Goal: Task Accomplishment & Management: Use online tool/utility

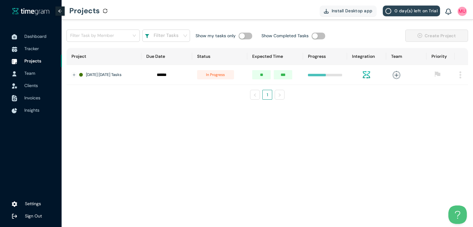
click at [31, 50] on span "Tracker" at bounding box center [31, 49] width 14 height 6
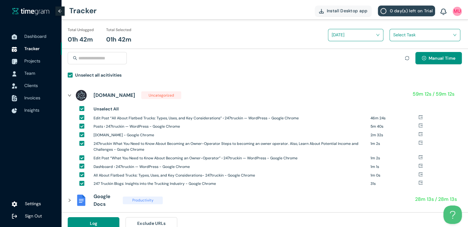
click at [393, 35] on input "search" at bounding box center [422, 34] width 59 height 9
click at [397, 54] on div "24/7 truckin Blog editing and posting" at bounding box center [425, 58] width 70 height 10
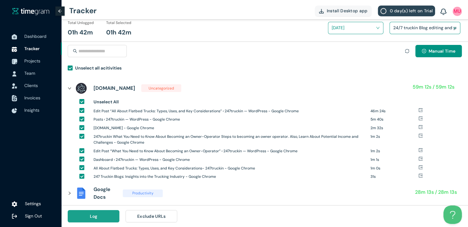
click at [101, 216] on button "Log" at bounding box center [94, 216] width 52 height 12
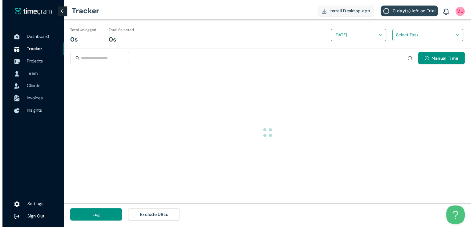
scroll to position [0, 0]
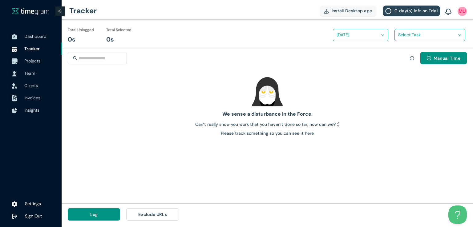
click at [35, 59] on span "Projects" at bounding box center [32, 61] width 16 height 6
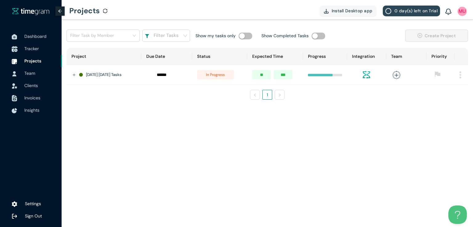
click at [33, 48] on span "Tracker" at bounding box center [31, 49] width 14 height 6
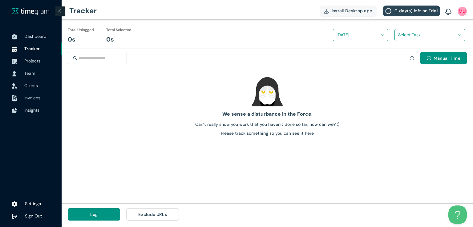
click at [433, 36] on input "search" at bounding box center [427, 34] width 59 height 9
click at [420, 90] on div at bounding box center [267, 91] width 406 height 31
click at [442, 56] on span "Manual Time" at bounding box center [446, 58] width 27 height 7
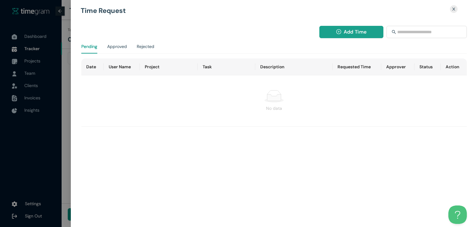
click at [343, 27] on button "Add Time" at bounding box center [351, 32] width 64 height 12
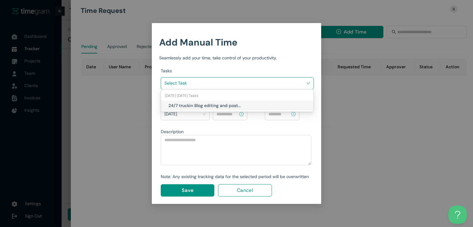
click at [272, 84] on input "search" at bounding box center [234, 82] width 141 height 9
click at [231, 104] on h1 "24/7 truckin Blog editing and posting" at bounding box center [204, 105] width 72 height 7
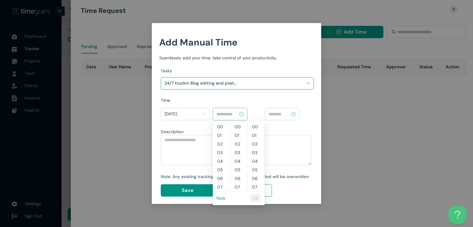
click at [230, 111] on input at bounding box center [227, 114] width 22 height 7
click at [219, 199] on link "Now" at bounding box center [220, 198] width 9 height 6
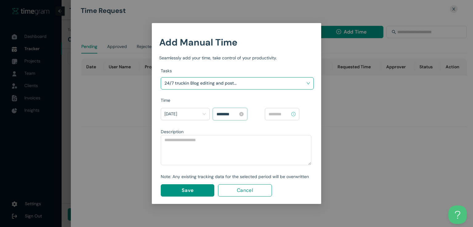
click at [222, 114] on input "********" at bounding box center [227, 114] width 22 height 7
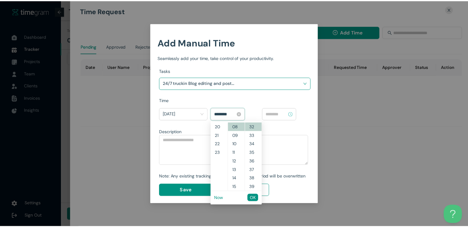
scroll to position [164, 0]
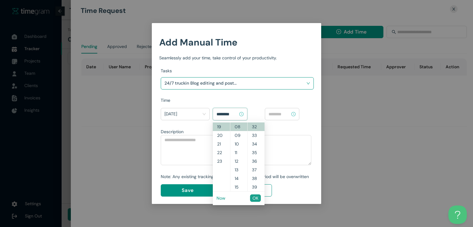
click at [254, 197] on span "OK" at bounding box center [255, 198] width 6 height 7
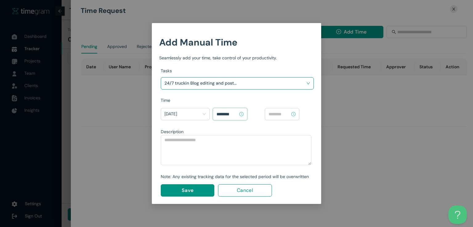
type input "********"
click at [277, 112] on input at bounding box center [279, 114] width 22 height 7
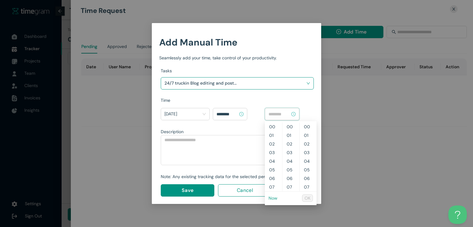
click at [272, 199] on link "Now" at bounding box center [272, 198] width 9 height 6
type input "********"
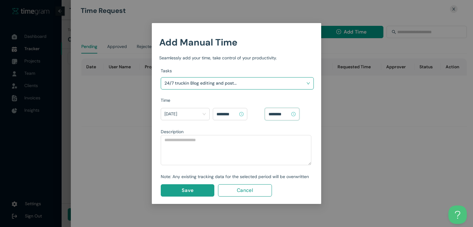
click at [196, 189] on button "Save" at bounding box center [188, 190] width 54 height 12
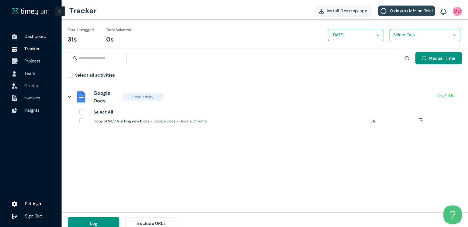
click at [31, 62] on span "Projects" at bounding box center [32, 61] width 16 height 6
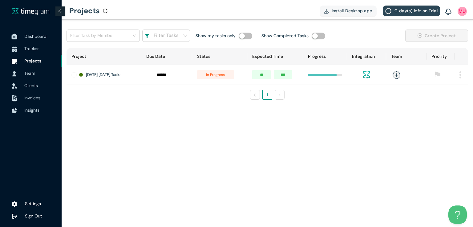
click at [33, 37] on span "Dashboard" at bounding box center [35, 37] width 22 height 6
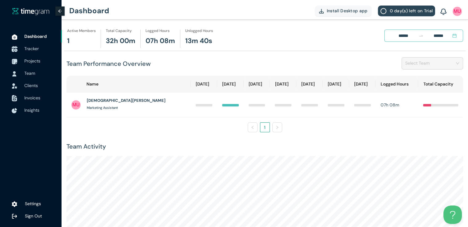
click at [31, 51] on span "Tracker" at bounding box center [31, 49] width 14 height 6
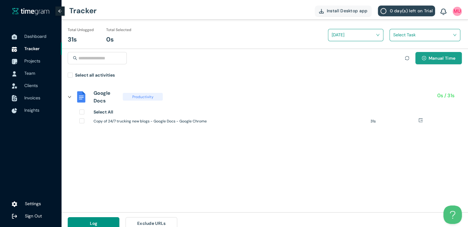
click at [429, 57] on span "Manual Time" at bounding box center [442, 58] width 27 height 7
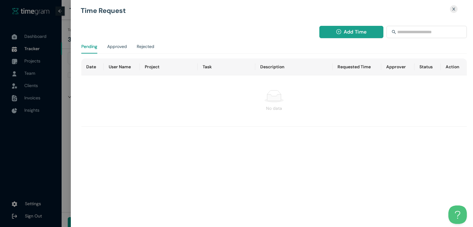
click at [356, 34] on span "Add Time" at bounding box center [355, 32] width 23 height 8
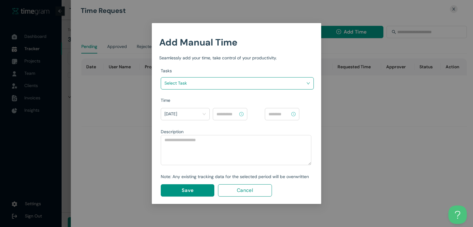
click at [258, 84] on input "search" at bounding box center [234, 82] width 141 height 9
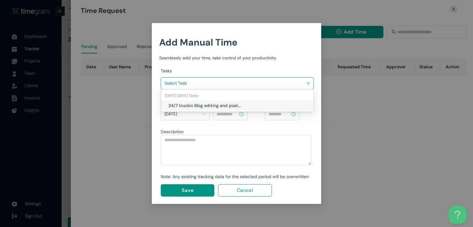
click at [220, 105] on h1 "24/7 truckin Blog editing and posting" at bounding box center [204, 105] width 72 height 7
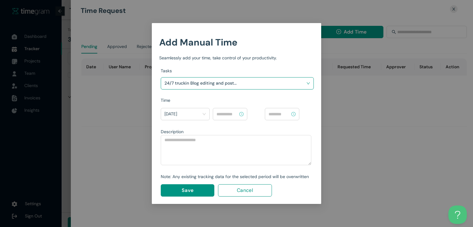
click at [227, 115] on input at bounding box center [227, 114] width 22 height 7
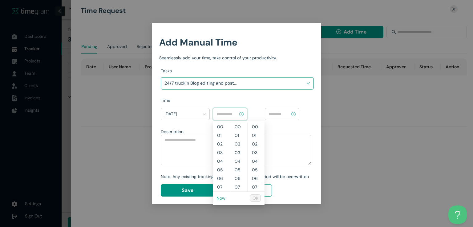
click at [222, 196] on link "Now" at bounding box center [220, 198] width 9 height 6
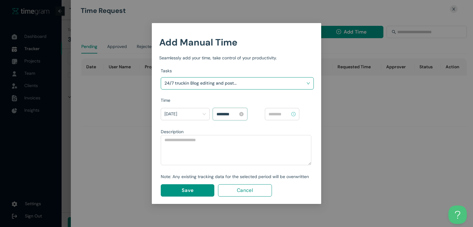
scroll to position [353, 0]
click at [221, 112] on input "********" at bounding box center [227, 114] width 22 height 7
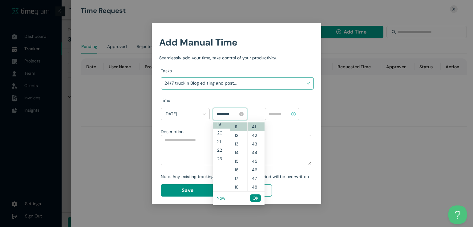
scroll to position [164, 0]
click at [224, 114] on input "********" at bounding box center [227, 114] width 22 height 7
click at [280, 113] on input at bounding box center [279, 114] width 22 height 7
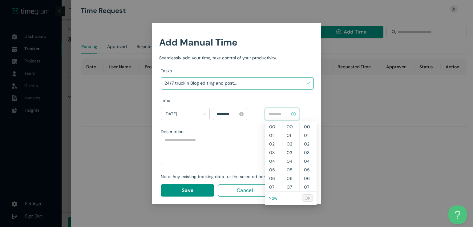
click at [219, 114] on input "********" at bounding box center [227, 114] width 22 height 7
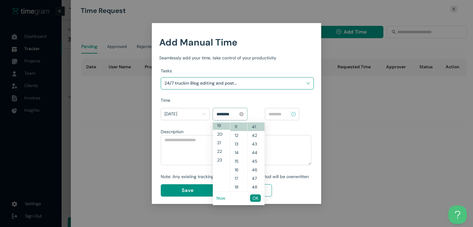
scroll to position [164, 0]
click at [223, 113] on input "********" at bounding box center [227, 114] width 22 height 7
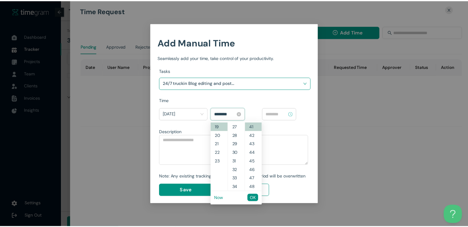
scroll to position [302, 0]
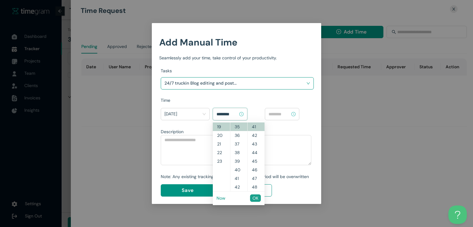
click at [256, 200] on span "OK" at bounding box center [255, 198] width 6 height 7
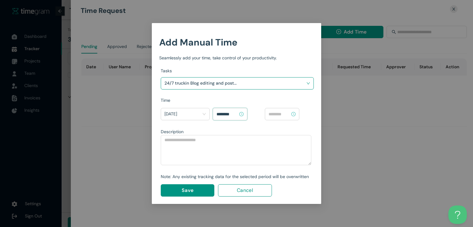
type input "********"
click at [278, 112] on input at bounding box center [279, 114] width 22 height 7
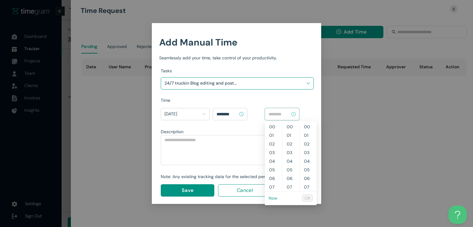
click at [272, 199] on link "Now" at bounding box center [272, 198] width 9 height 6
type input "********"
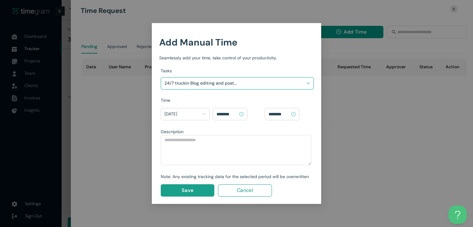
click at [195, 193] on button "Save" at bounding box center [188, 190] width 54 height 12
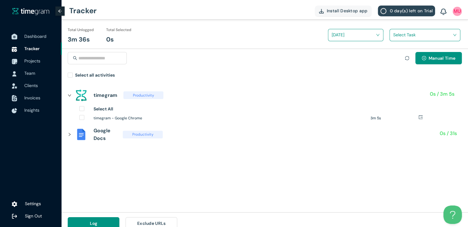
click at [42, 36] on span "Dashboard" at bounding box center [35, 37] width 22 height 6
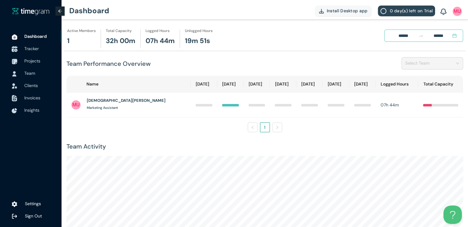
click at [28, 48] on span "Tracker" at bounding box center [31, 49] width 14 height 6
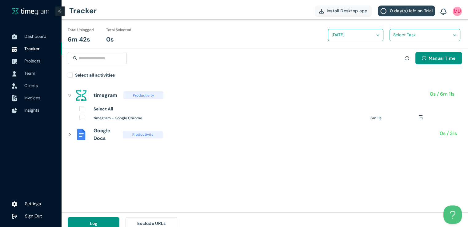
click at [67, 77] on div "Manual Time Select all activities" at bounding box center [265, 65] width 407 height 32
click at [401, 34] on input "search" at bounding box center [422, 34] width 59 height 9
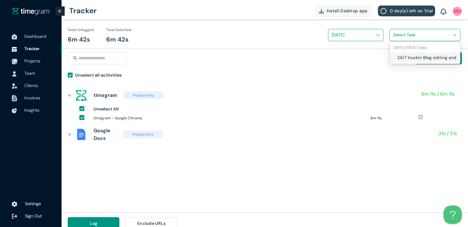
click at [394, 58] on div "24/7 truckin Blog editing and posting" at bounding box center [425, 58] width 70 height 10
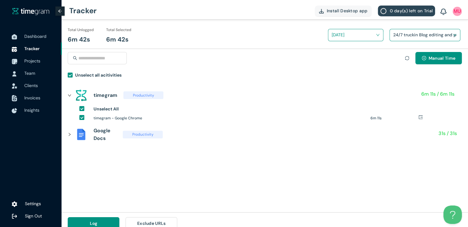
scroll to position [7, 0]
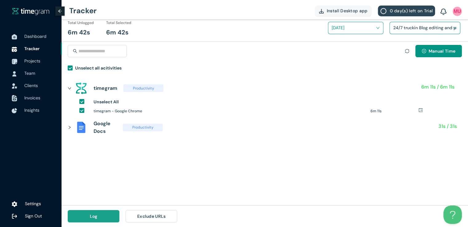
click at [97, 216] on span "Log" at bounding box center [94, 216] width 8 height 7
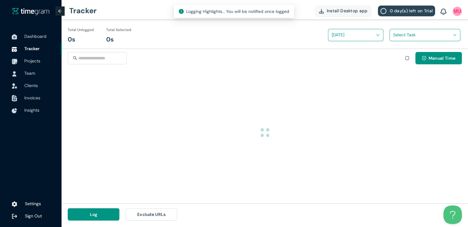
scroll to position [0, 0]
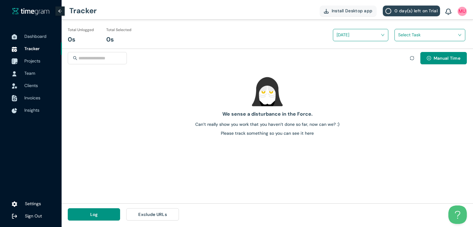
click at [26, 63] on span "Projects" at bounding box center [32, 61] width 16 height 6
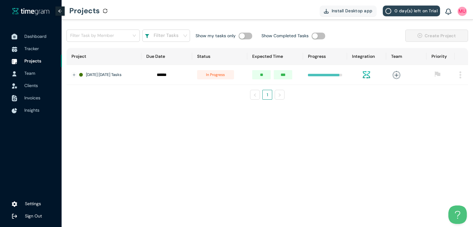
click at [32, 40] on span "Dashboard" at bounding box center [40, 36] width 33 height 12
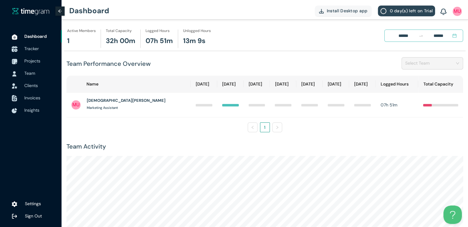
click at [28, 48] on span "Tracker" at bounding box center [31, 49] width 14 height 6
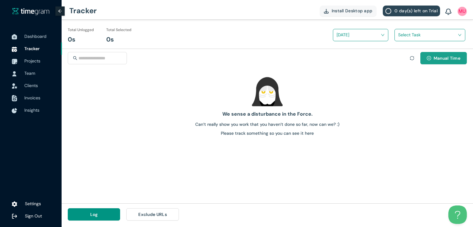
click at [438, 60] on span "Manual Time" at bounding box center [446, 58] width 27 height 7
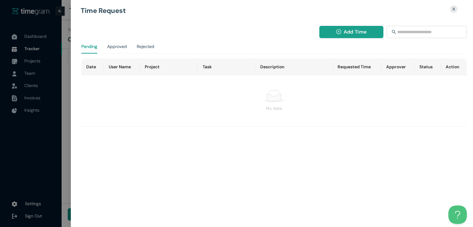
click at [357, 32] on span "Add Time" at bounding box center [355, 32] width 23 height 8
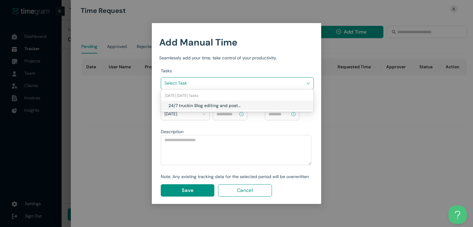
click at [286, 81] on input "search" at bounding box center [234, 82] width 141 height 9
click at [224, 104] on h1 "24/7 truckin Blog editing and posting" at bounding box center [204, 105] width 72 height 7
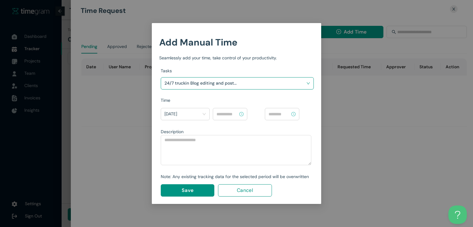
click at [229, 114] on input at bounding box center [227, 114] width 22 height 7
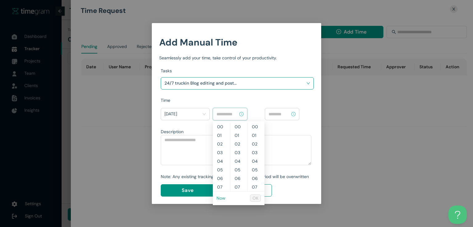
click at [221, 198] on link "Now" at bounding box center [220, 198] width 9 height 6
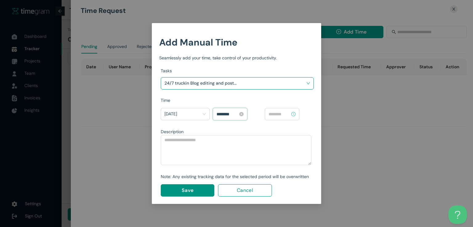
click at [227, 113] on input "********" at bounding box center [227, 114] width 22 height 7
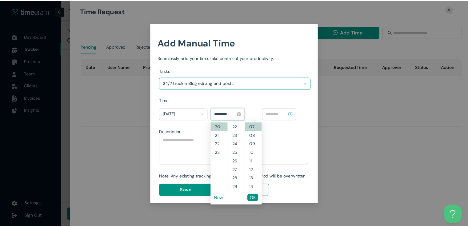
scroll to position [112, 0]
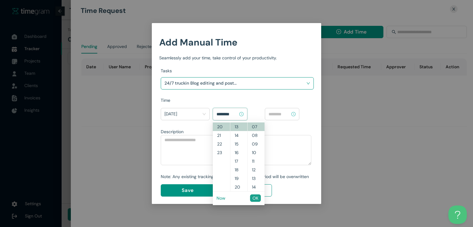
click at [256, 195] on span "OK" at bounding box center [255, 198] width 6 height 7
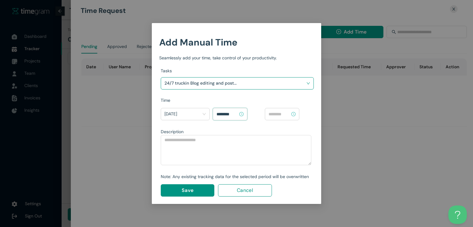
type input "********"
click at [280, 118] on div at bounding box center [282, 114] width 34 height 12
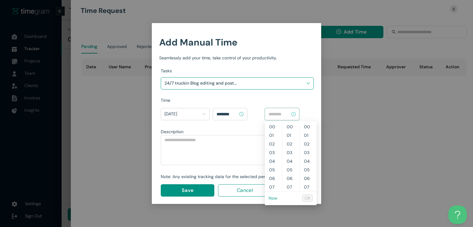
click at [274, 199] on link "Now" at bounding box center [272, 198] width 9 height 6
type input "********"
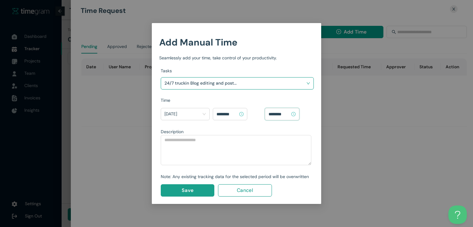
click at [197, 188] on button "Save" at bounding box center [188, 190] width 54 height 12
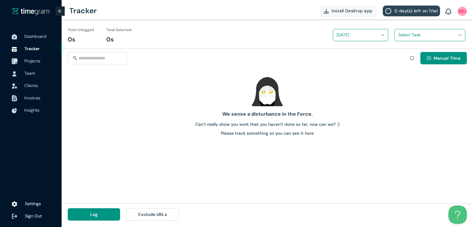
click at [34, 61] on span "Projects" at bounding box center [32, 61] width 16 height 6
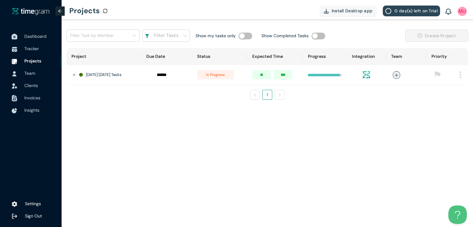
click at [32, 38] on span "Dashboard" at bounding box center [35, 37] width 22 height 6
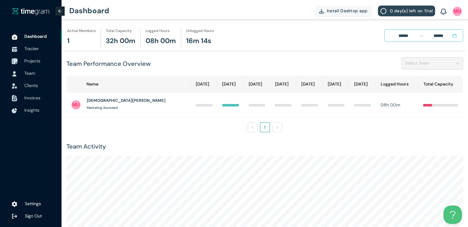
click at [35, 61] on span "Projects" at bounding box center [32, 61] width 16 height 6
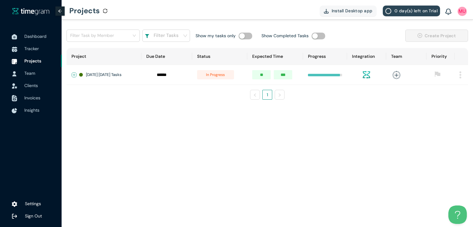
click at [74, 75] on button "Expand row" at bounding box center [74, 75] width 5 height 5
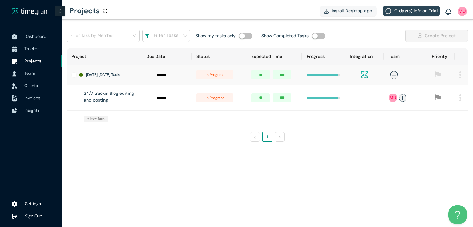
click at [220, 99] on span "in progress" at bounding box center [214, 97] width 37 height 9
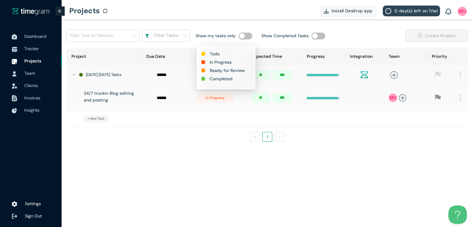
click at [220, 80] on h1 "Completed" at bounding box center [221, 78] width 23 height 7
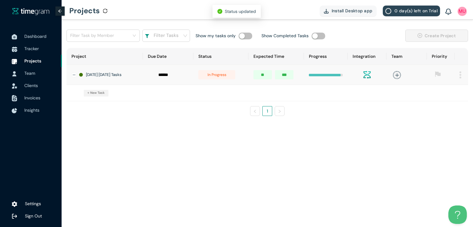
click at [216, 77] on span "in progress" at bounding box center [216, 74] width 37 height 9
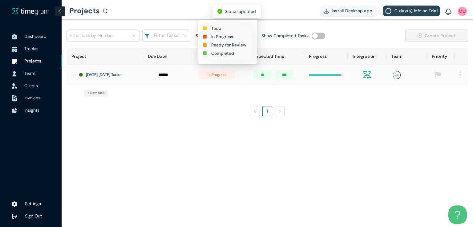
click at [222, 54] on h1 "Completed" at bounding box center [222, 53] width 23 height 7
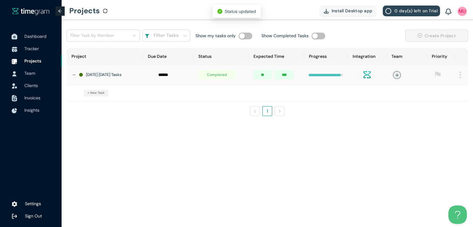
click at [34, 37] on span "Dashboard" at bounding box center [35, 37] width 22 height 6
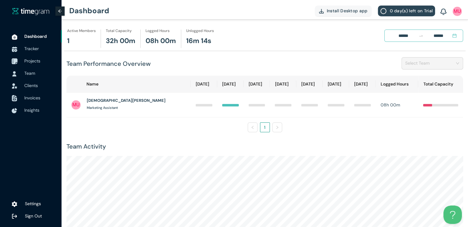
click at [35, 63] on span "Projects" at bounding box center [32, 61] width 16 height 6
